Goal: Information Seeking & Learning: Learn about a topic

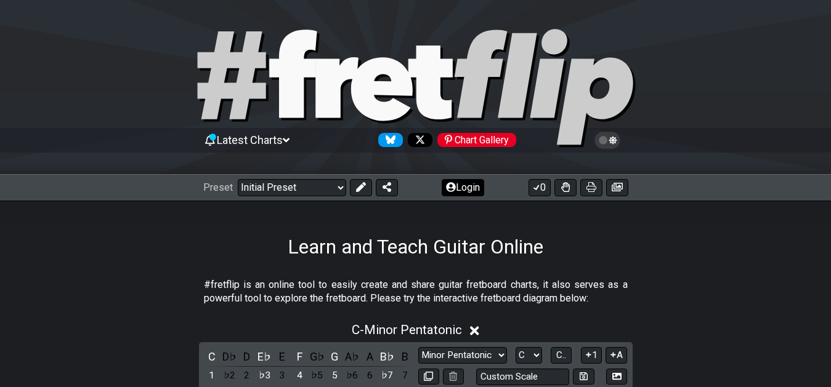
click at [456, 188] on button "Login" at bounding box center [463, 187] width 42 height 17
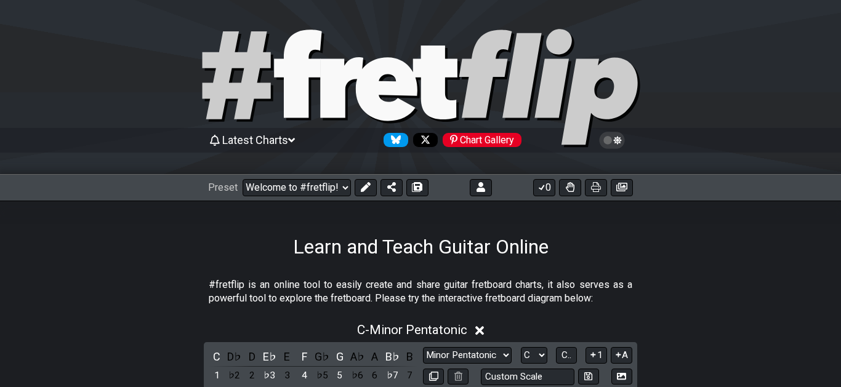
select select "C"
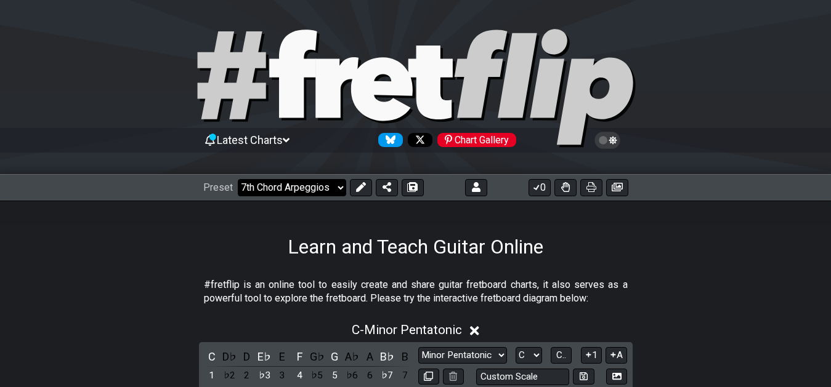
click option "7th Chord Arpeggios" at bounding box center [0, 0] width 0 height 0
select select "/welcome"
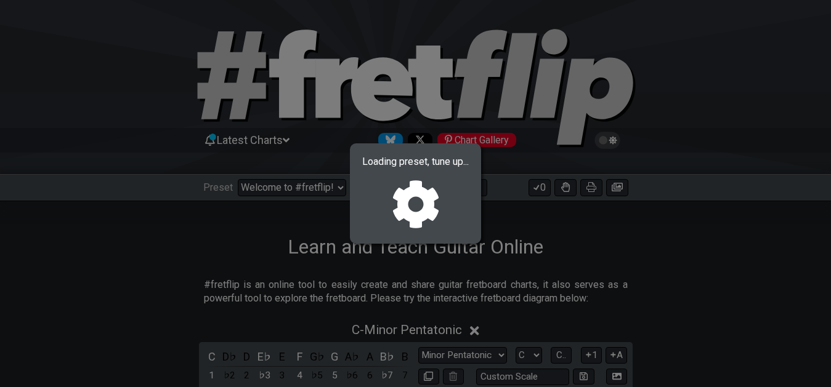
select select "F"
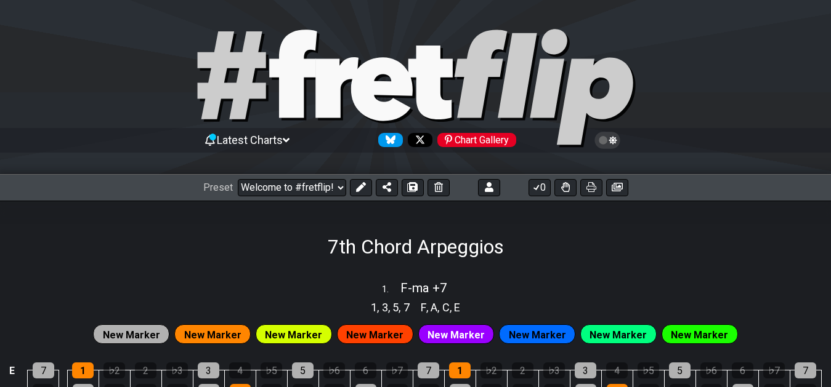
select select "/02F9A7NK"
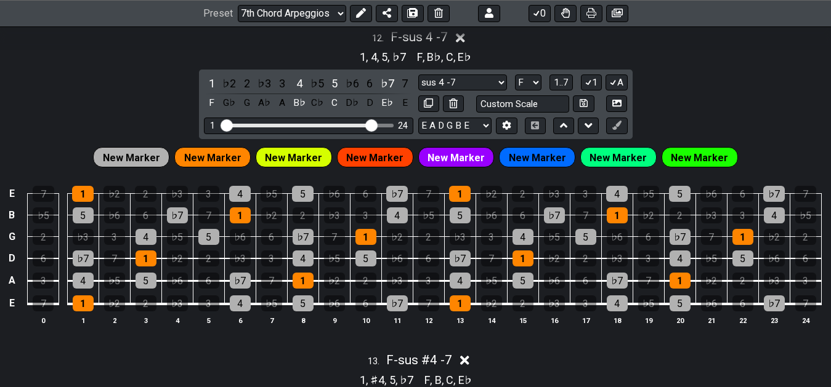
scroll to position [3036, 0]
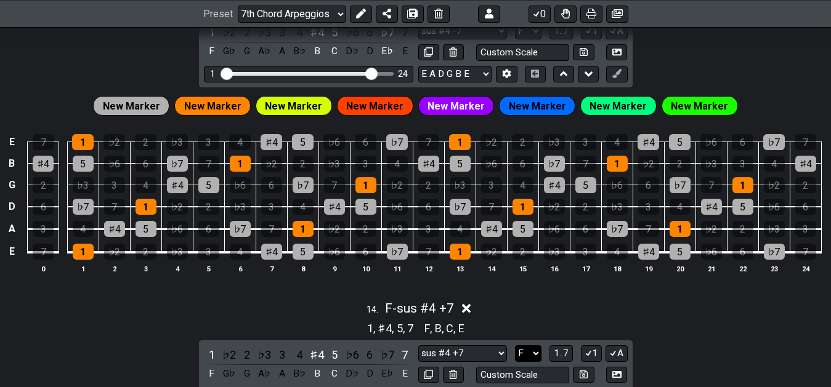
drag, startPoint x: 535, startPoint y: 334, endPoint x: 521, endPoint y: 333, distance: 14.2
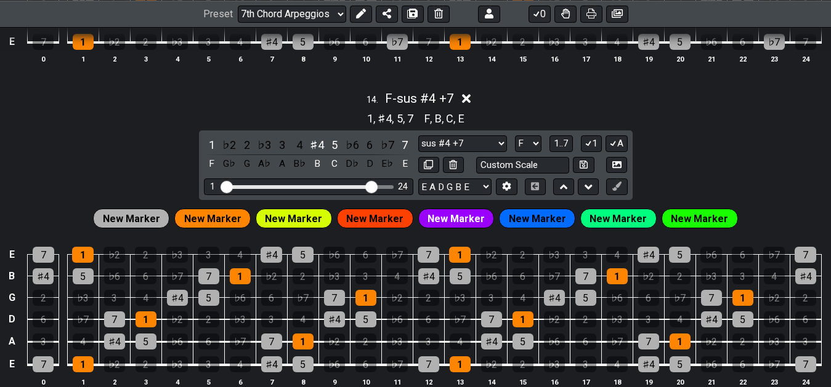
scroll to position [3610, 0]
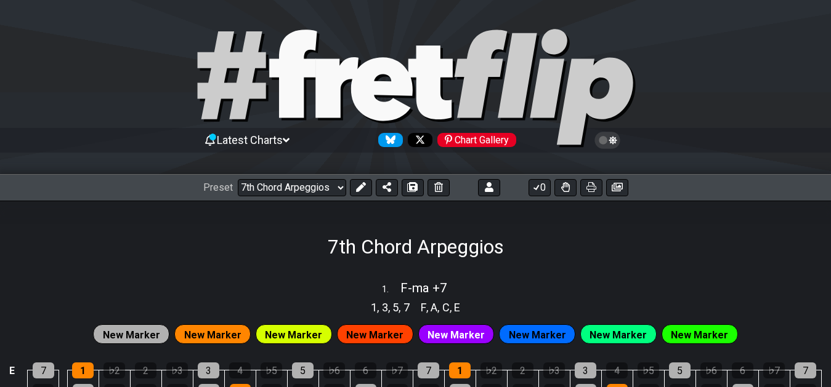
select select "/02F9A7NK"
select select "F"
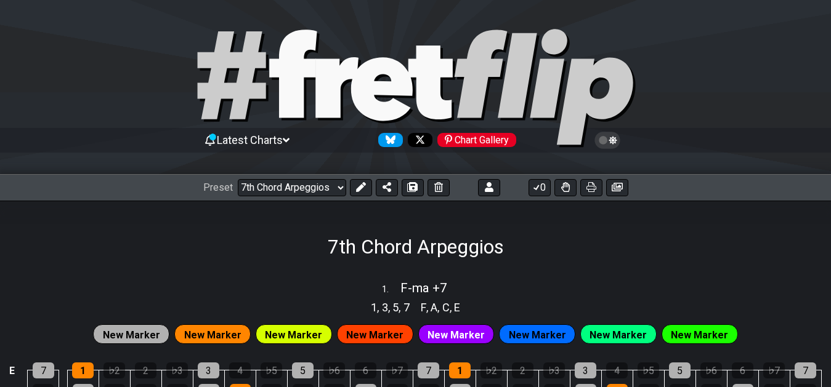
select select "F"
click option "Minor Scales" at bounding box center [0, 0] width 0 height 0
select select "/02F9A7NK"
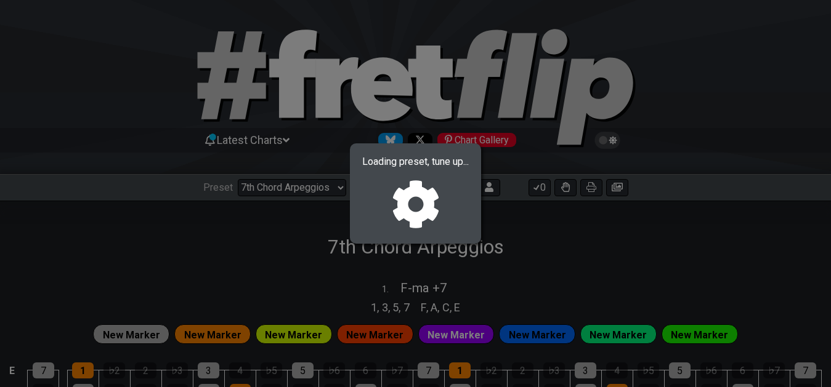
select select "A"
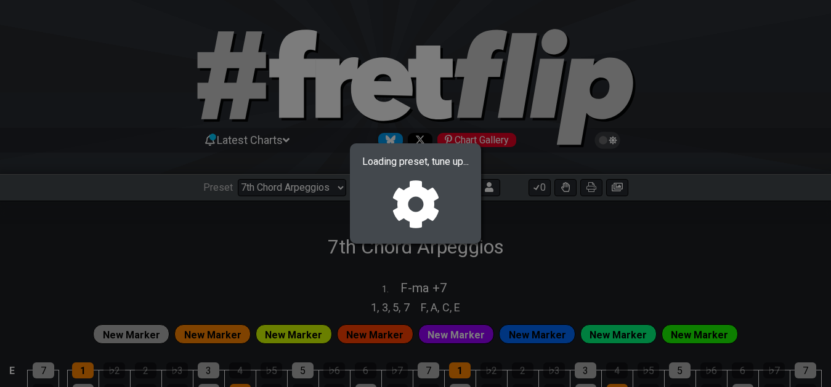
select select "A"
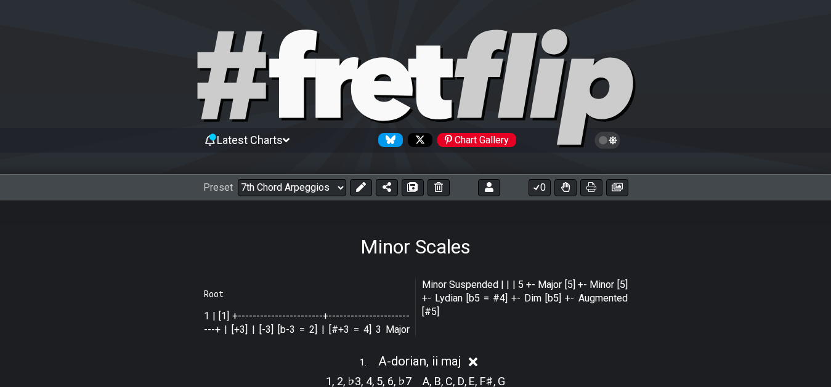
select select "/022CFZBA6"
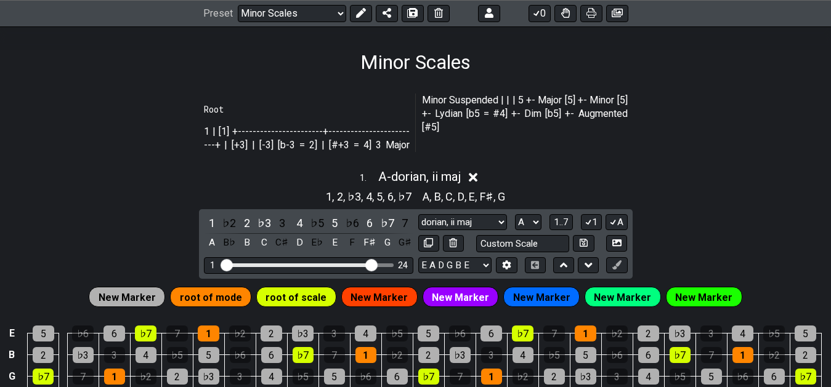
scroll to position [188, 0]
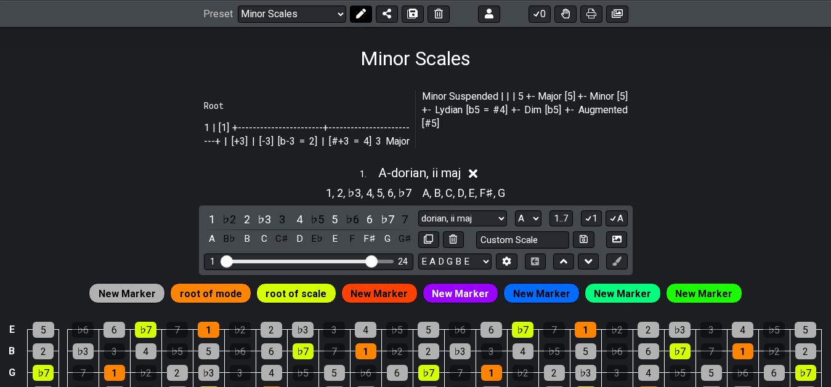
click at [357, 9] on icon at bounding box center [361, 14] width 10 height 10
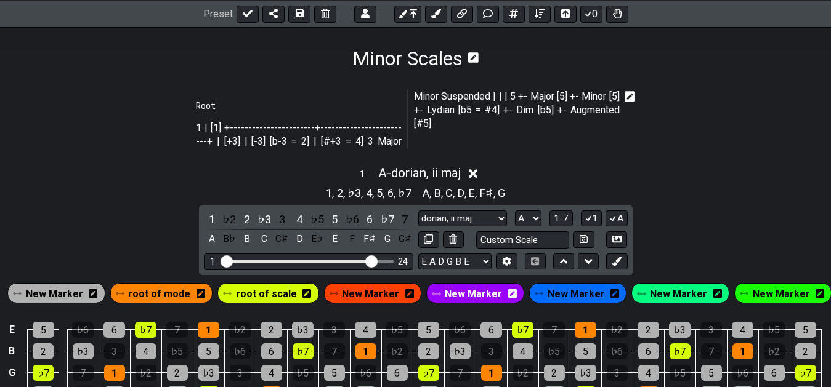
click at [627, 97] on icon at bounding box center [629, 96] width 11 height 11
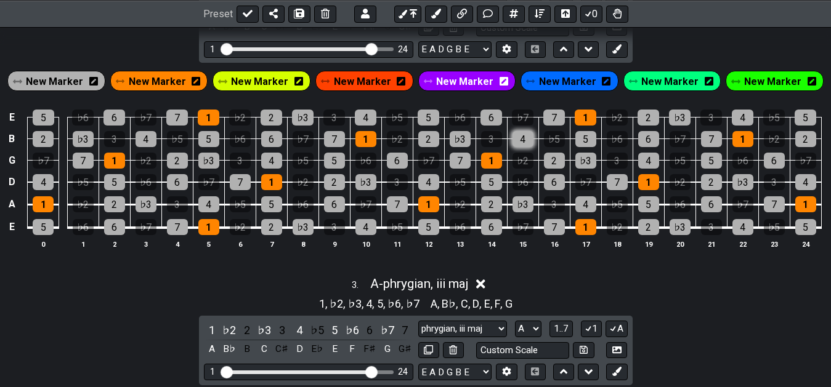
scroll to position [628, 0]
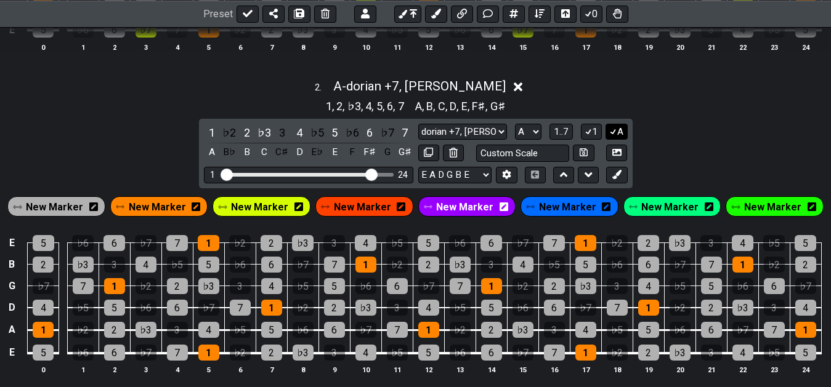
click at [610, 127] on icon at bounding box center [613, 131] width 12 height 9
click at [618, 132] on button "A" at bounding box center [616, 132] width 22 height 17
click option "F" at bounding box center [0, 0] width 0 height 0
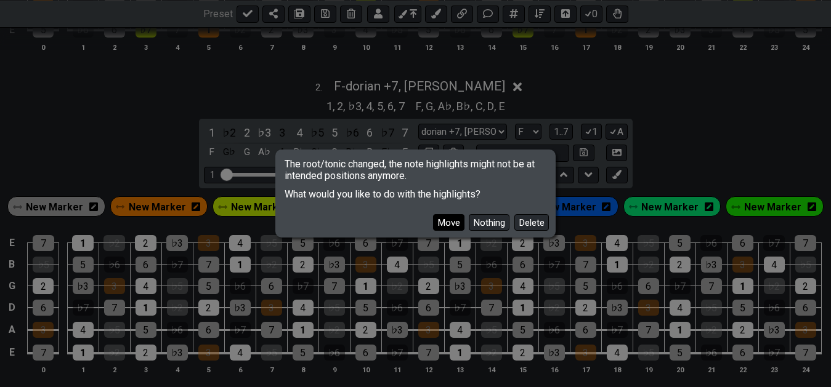
click at [455, 226] on button "Move" at bounding box center [448, 222] width 31 height 17
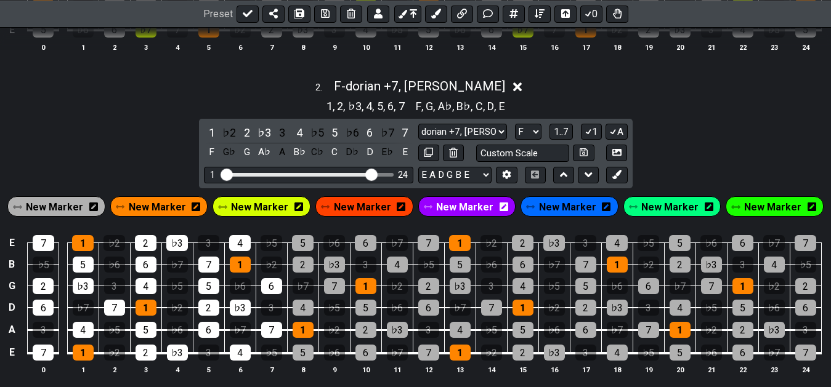
click at [174, 209] on span "New Marker" at bounding box center [157, 207] width 57 height 18
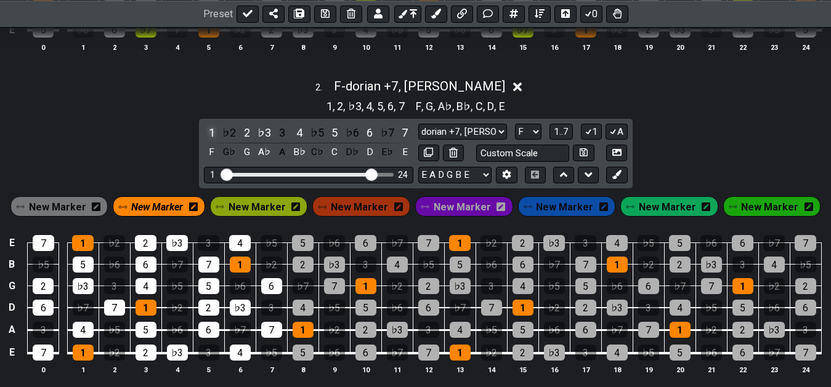
click at [209, 132] on div "1" at bounding box center [212, 132] width 16 height 17
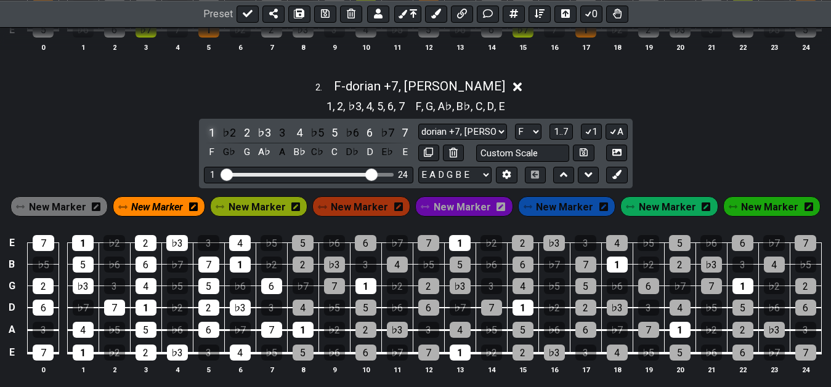
click at [208, 133] on div "1" at bounding box center [212, 132] width 16 height 17
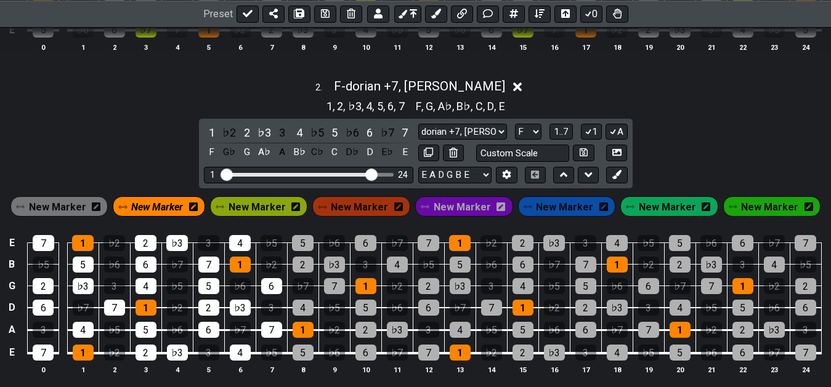
click at [171, 208] on span "New Marker" at bounding box center [157, 207] width 52 height 18
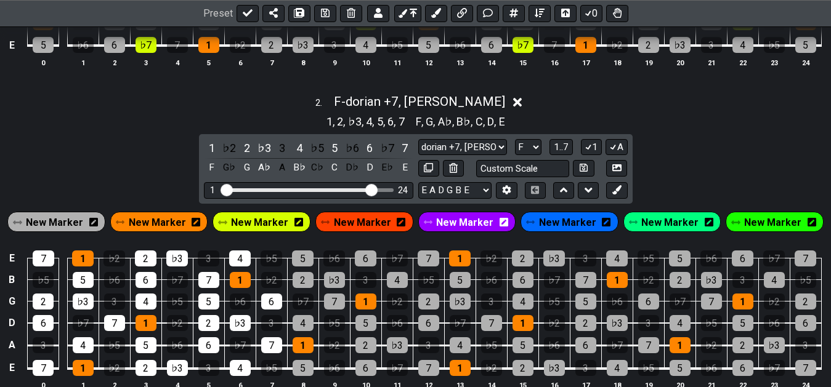
scroll to position [628, 0]
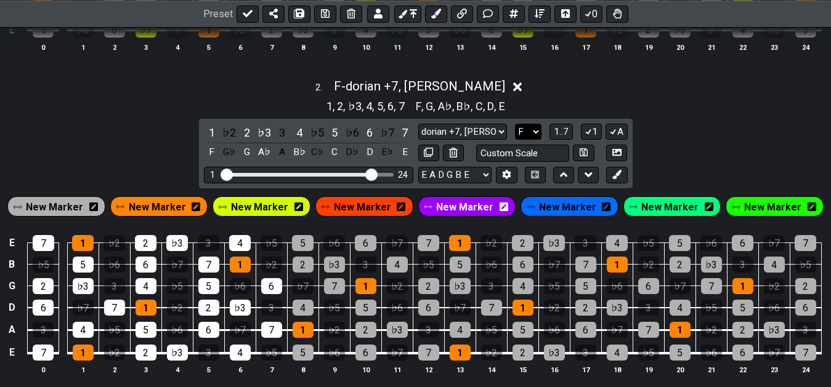
click at [515, 124] on select "A♭ A A♯ B♭ B C C♯ D♭ D D♯ E♭ E F F♯ G♭ G G♯" at bounding box center [528, 132] width 26 height 17
select select "A"
click option "A" at bounding box center [0, 0] width 0 height 0
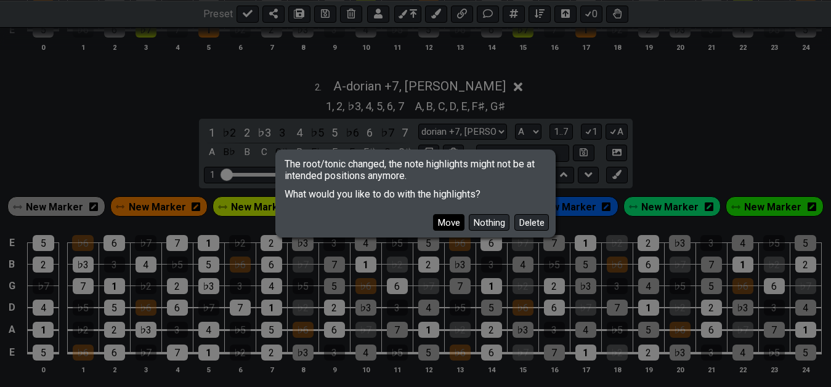
click at [448, 224] on button "Move" at bounding box center [448, 222] width 31 height 17
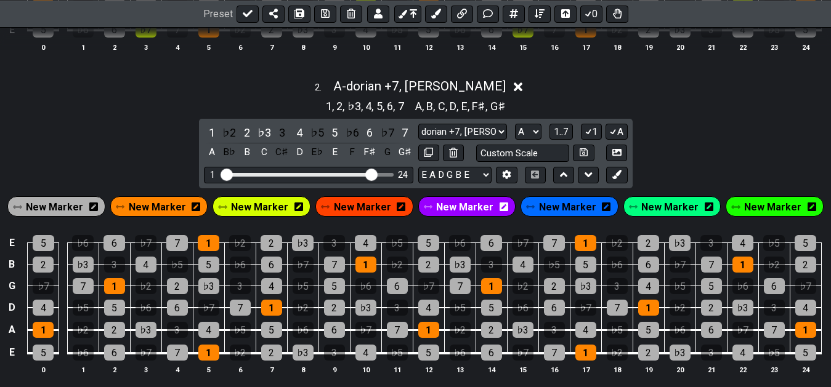
click at [172, 208] on span "New Marker" at bounding box center [157, 207] width 57 height 18
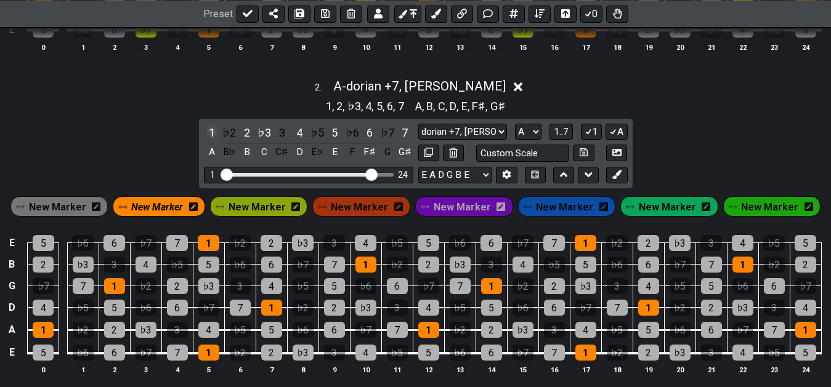
click at [210, 129] on div "1" at bounding box center [212, 132] width 16 height 17
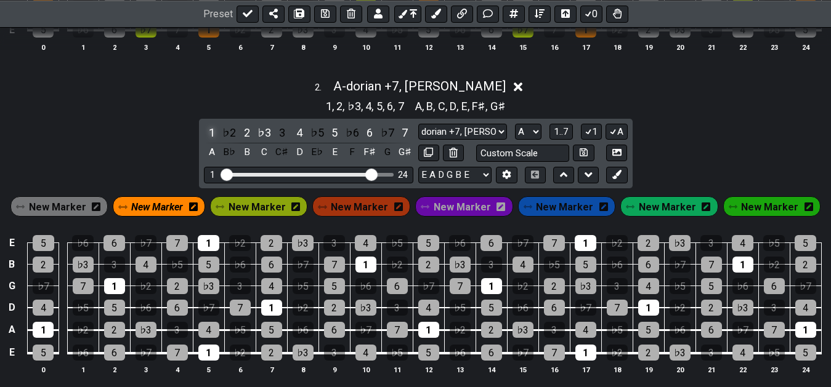
click at [210, 129] on div "1" at bounding box center [212, 132] width 16 height 17
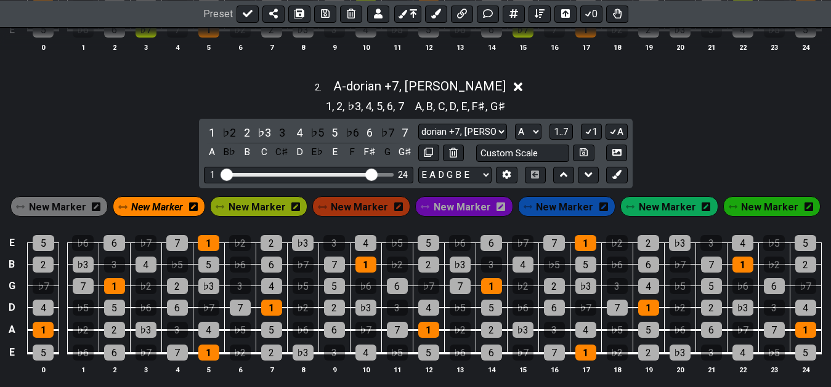
click at [159, 208] on span "New Marker" at bounding box center [157, 207] width 52 height 18
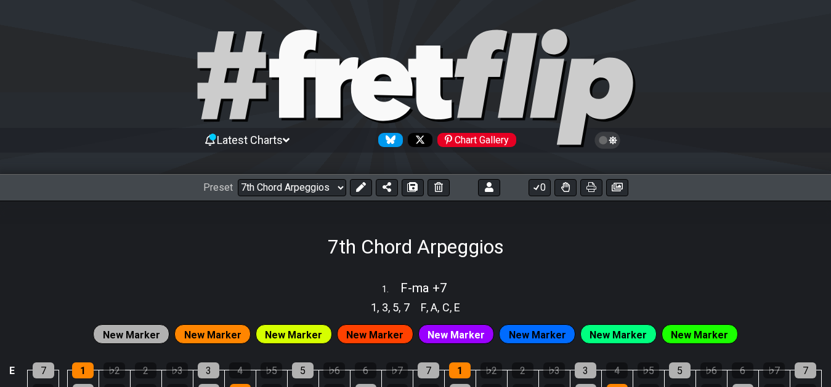
select select "/02F9A7NK"
select select "F"
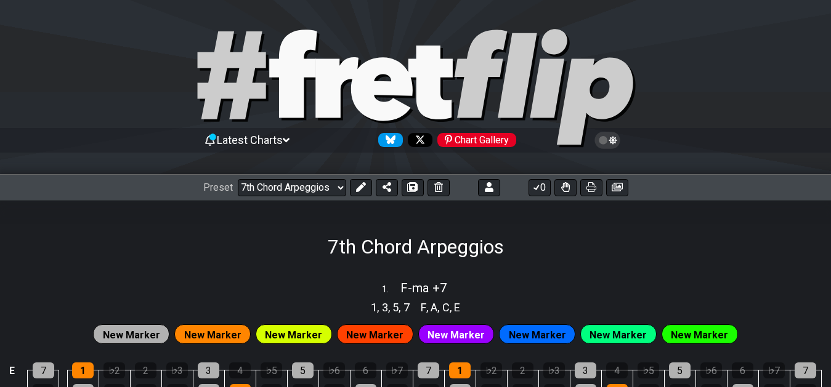
select select "F"
click option "XXX-01" at bounding box center [0, 0] width 0 height 0
select select "/02F9A7NK"
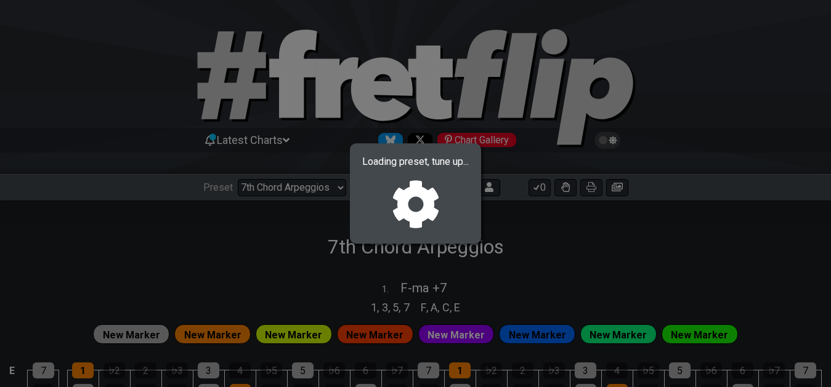
select select "F"
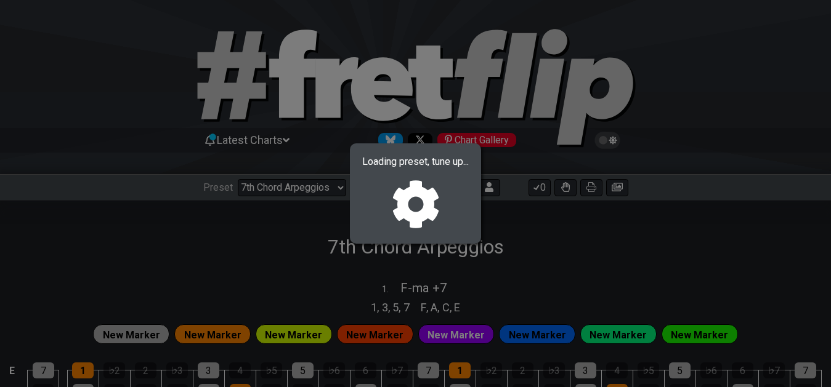
select select "F"
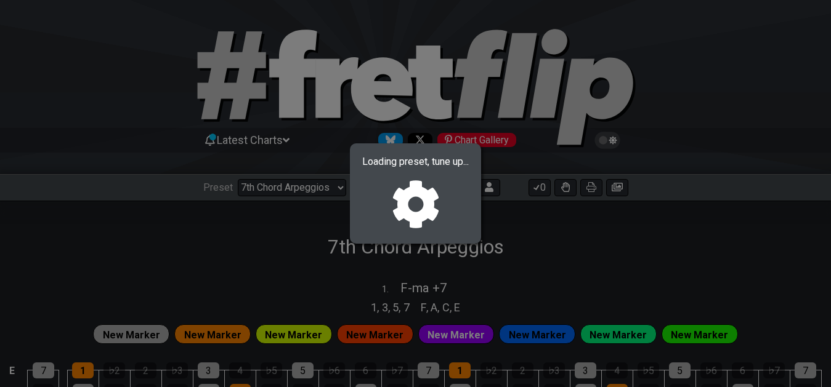
select select "F"
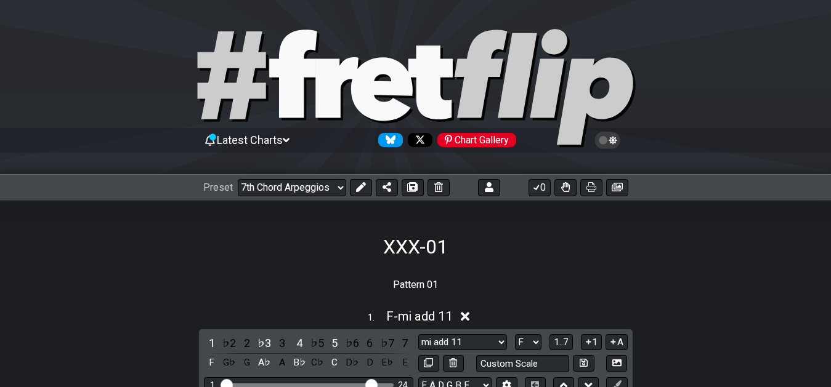
select select "/02YWF79B"
select select "ma -9 +9 #5 -7"
select select "ma #4 +6"
select select "sus +2 4 -6"
select select "mi +6"
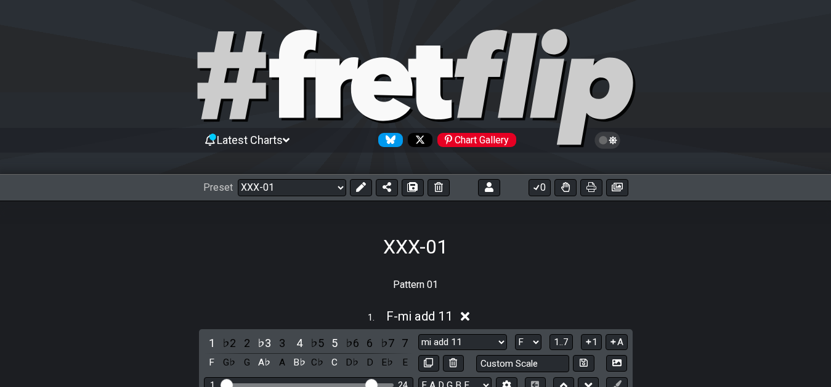
select select "ma b5 +6"
select select "/02YWF79B"
select select "F"
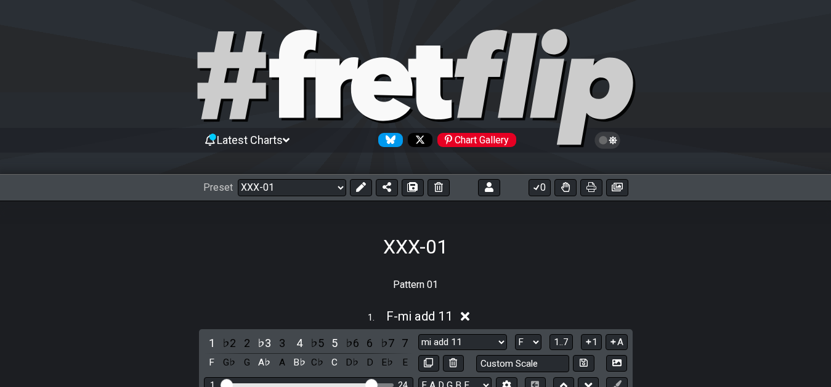
select select "F"
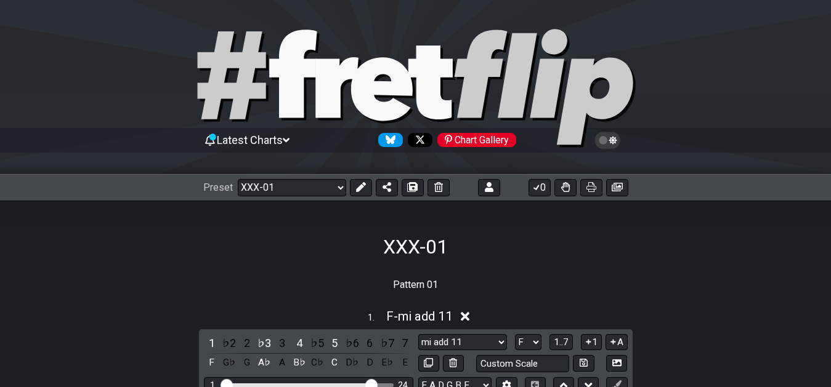
select select "F"
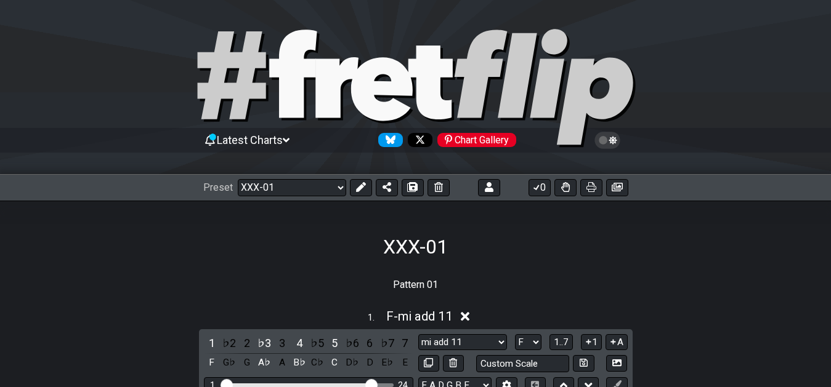
select select "F"
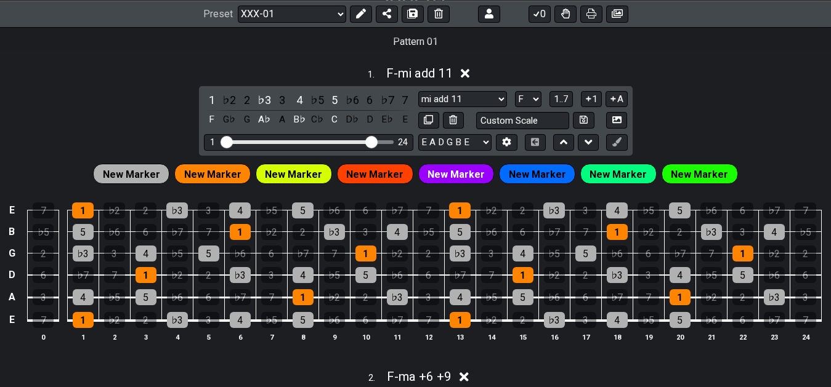
scroll to position [63, 0]
